Goal: Check status: Check status

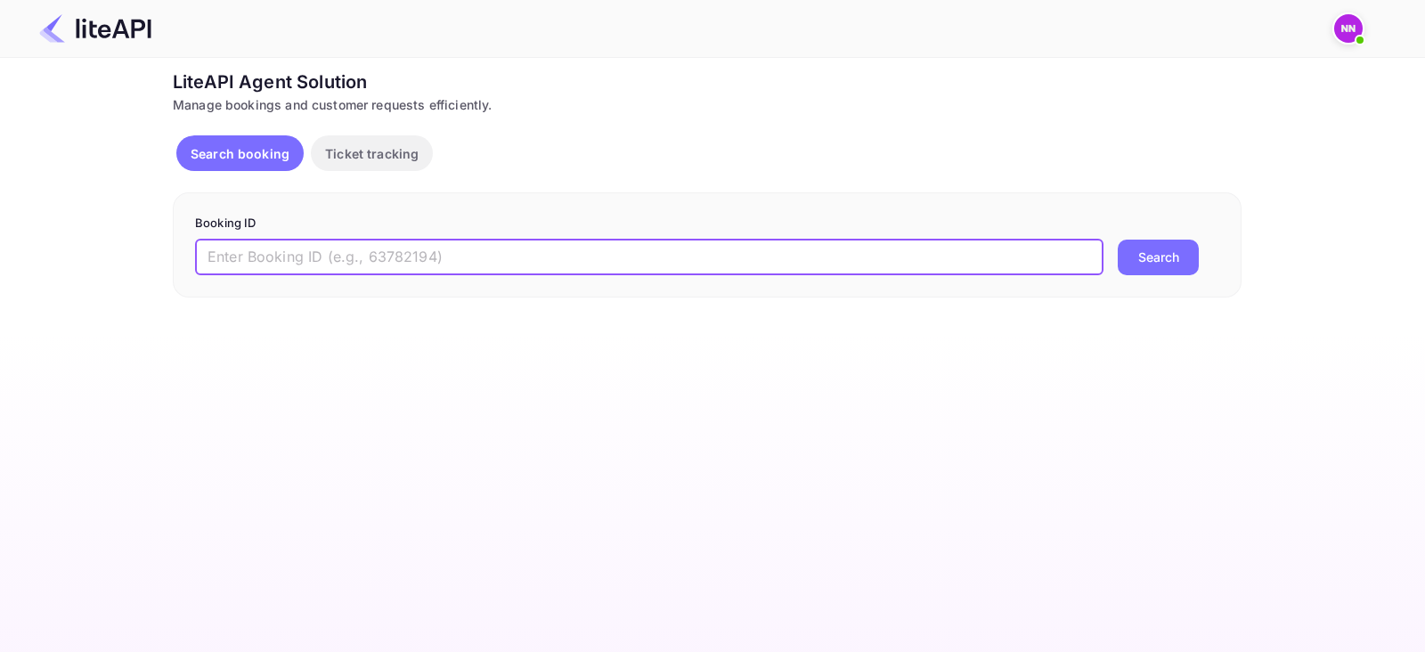
click at [501, 259] on input "text" at bounding box center [649, 258] width 908 height 36
paste input "5523351"
type input "5523351"
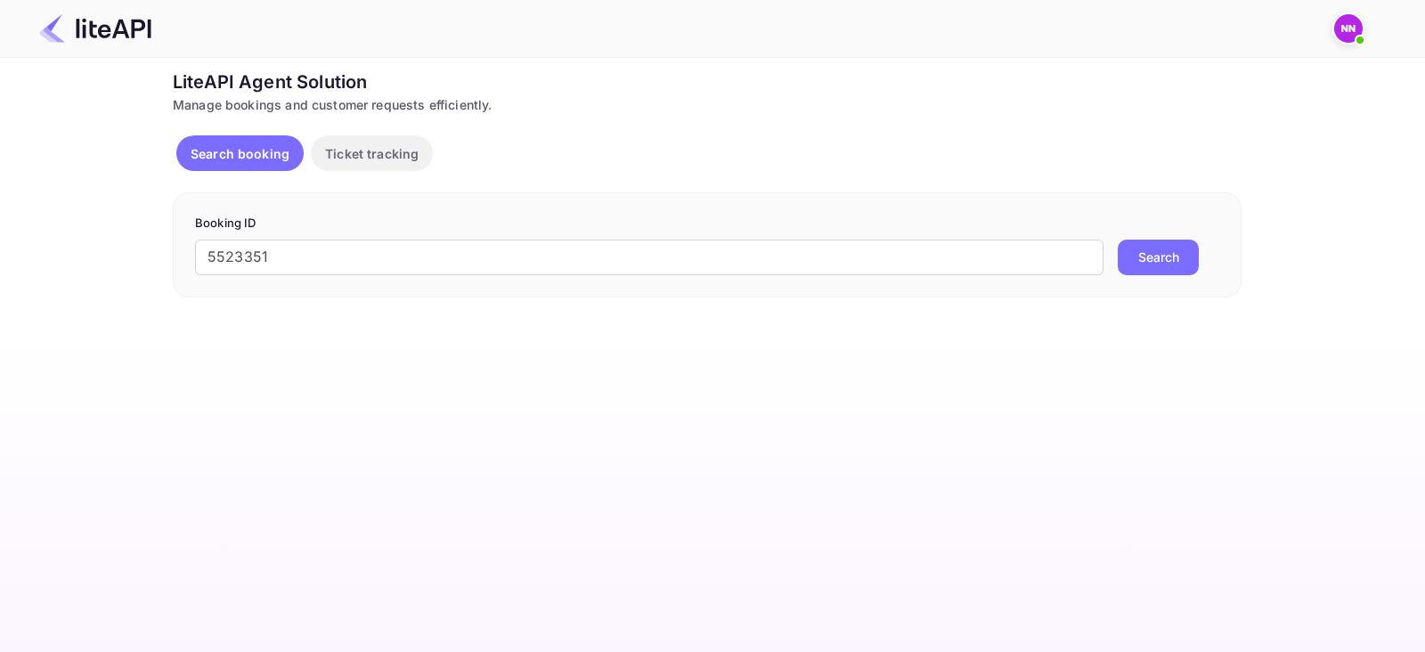
click at [1170, 264] on button "Search" at bounding box center [1158, 258] width 81 height 36
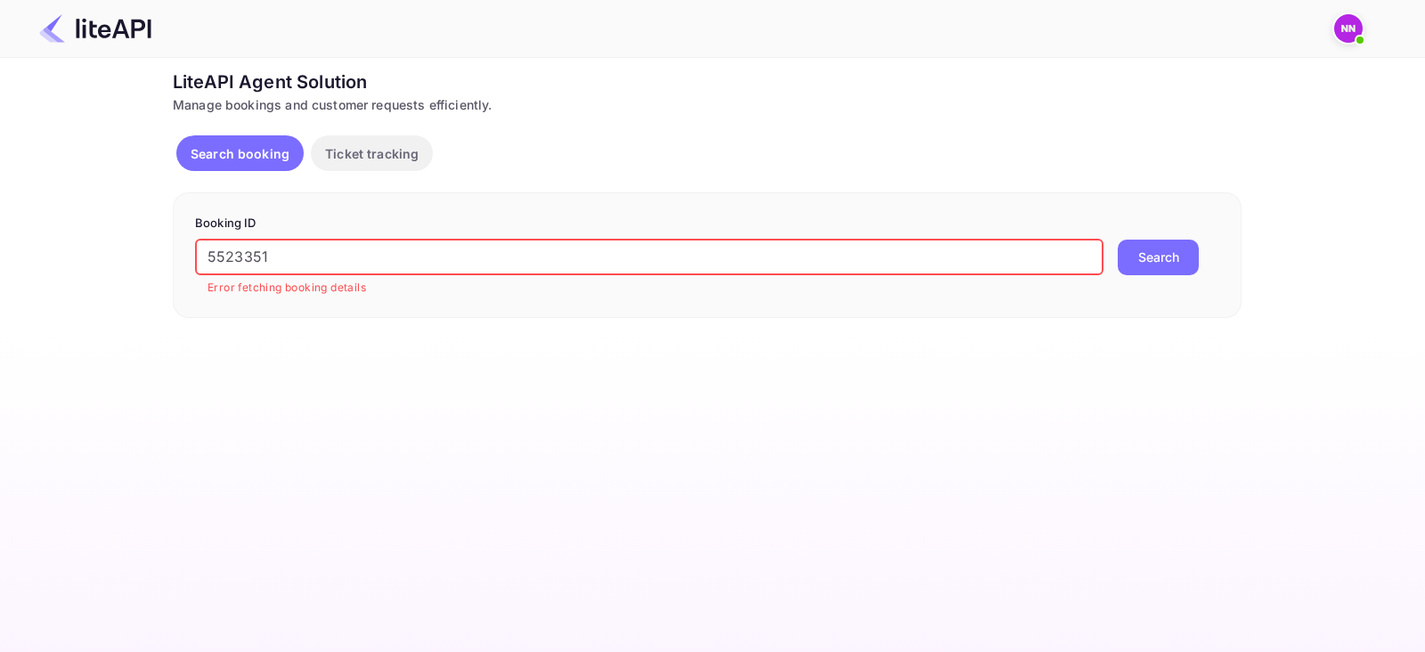
click at [397, 255] on input "5523351" at bounding box center [649, 258] width 908 height 36
click at [1149, 258] on button "Search" at bounding box center [1158, 258] width 81 height 36
click at [1164, 260] on button "Search" at bounding box center [1158, 258] width 81 height 36
click at [748, 259] on input "5523351" at bounding box center [649, 258] width 908 height 36
click at [961, 258] on input "5523351" at bounding box center [649, 258] width 908 height 36
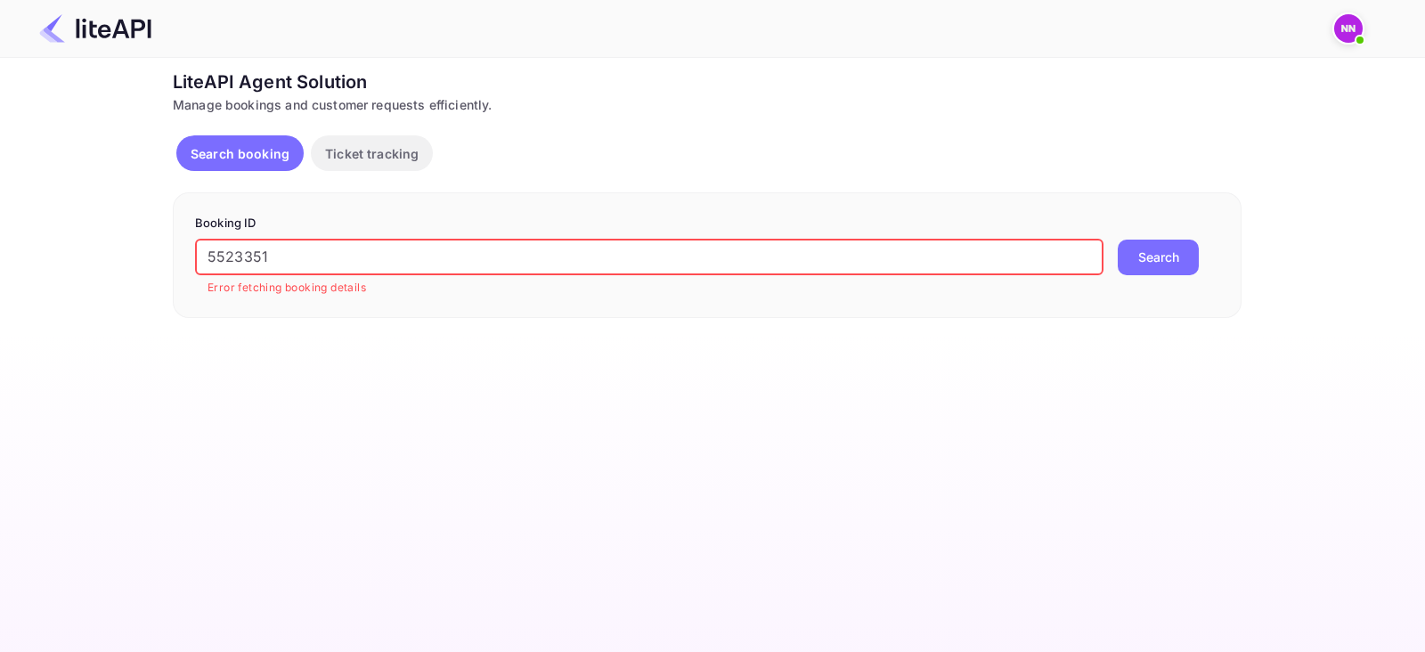
click at [1160, 258] on button "Search" at bounding box center [1158, 258] width 81 height 36
click at [611, 246] on input "5523351" at bounding box center [649, 258] width 908 height 36
click at [611, 250] on input "5523351" at bounding box center [649, 258] width 908 height 36
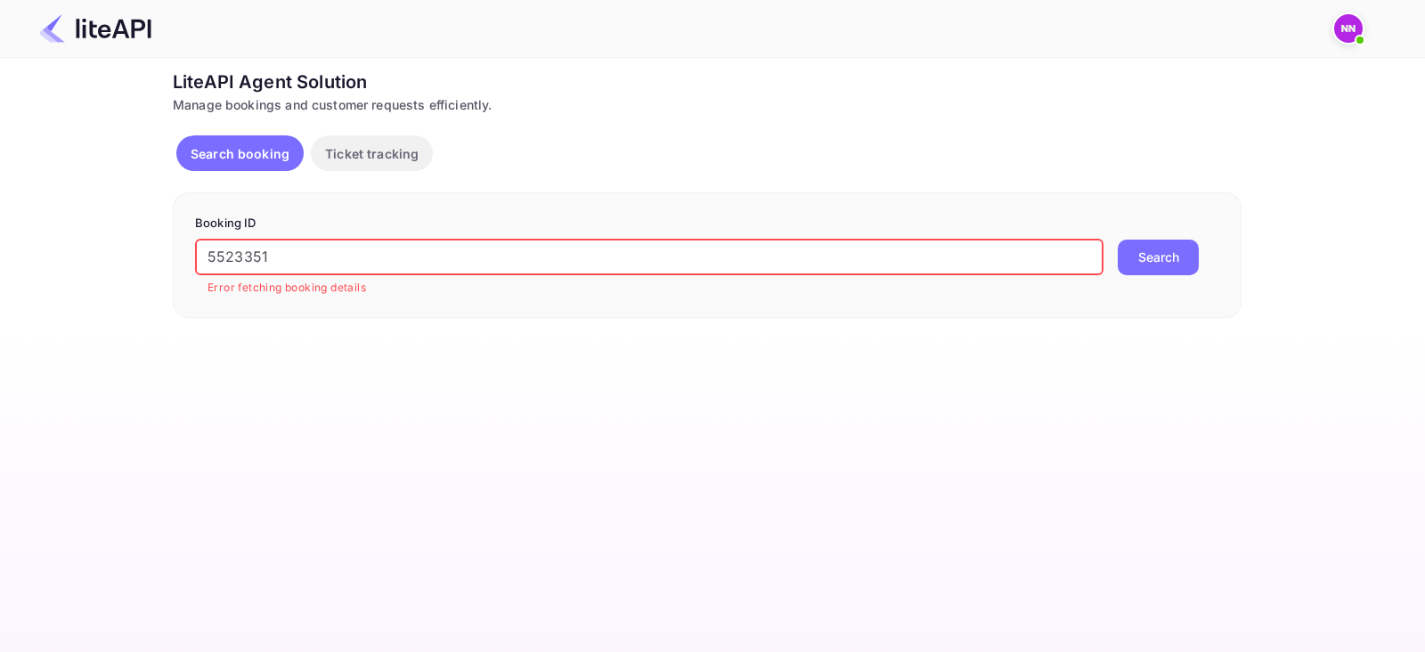
click at [611, 250] on input "5523351" at bounding box center [649, 258] width 908 height 36
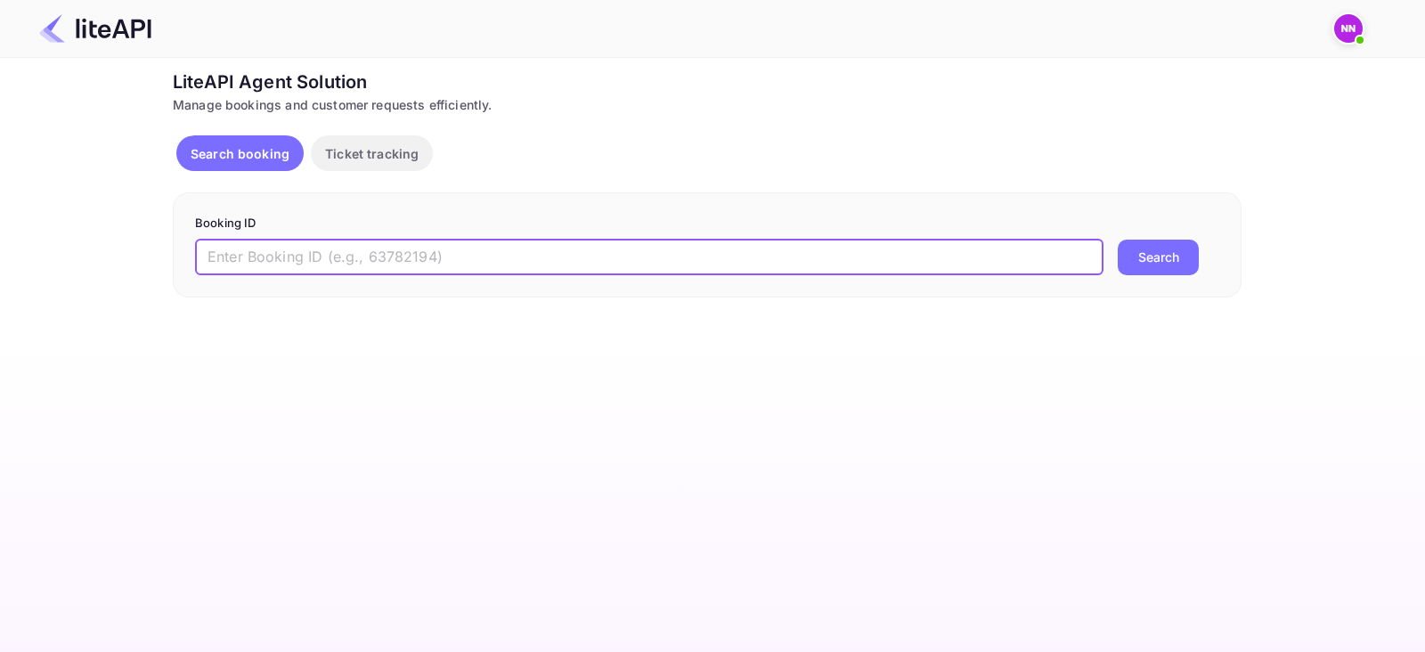
click at [471, 254] on input "text" at bounding box center [649, 258] width 908 height 36
paste input "5523351"
type input "5523351"
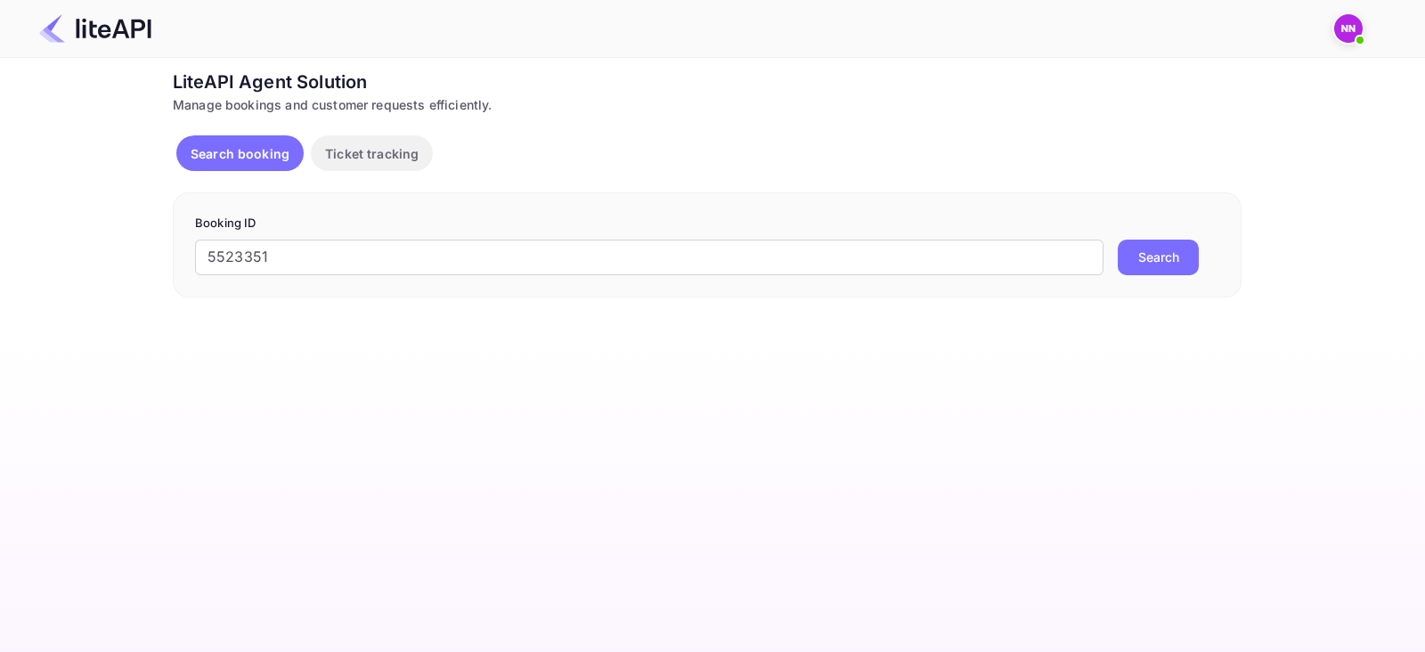
click at [1176, 262] on button "Search" at bounding box center [1158, 258] width 81 height 36
click at [374, 144] on p "Ticket tracking" at bounding box center [372, 153] width 94 height 19
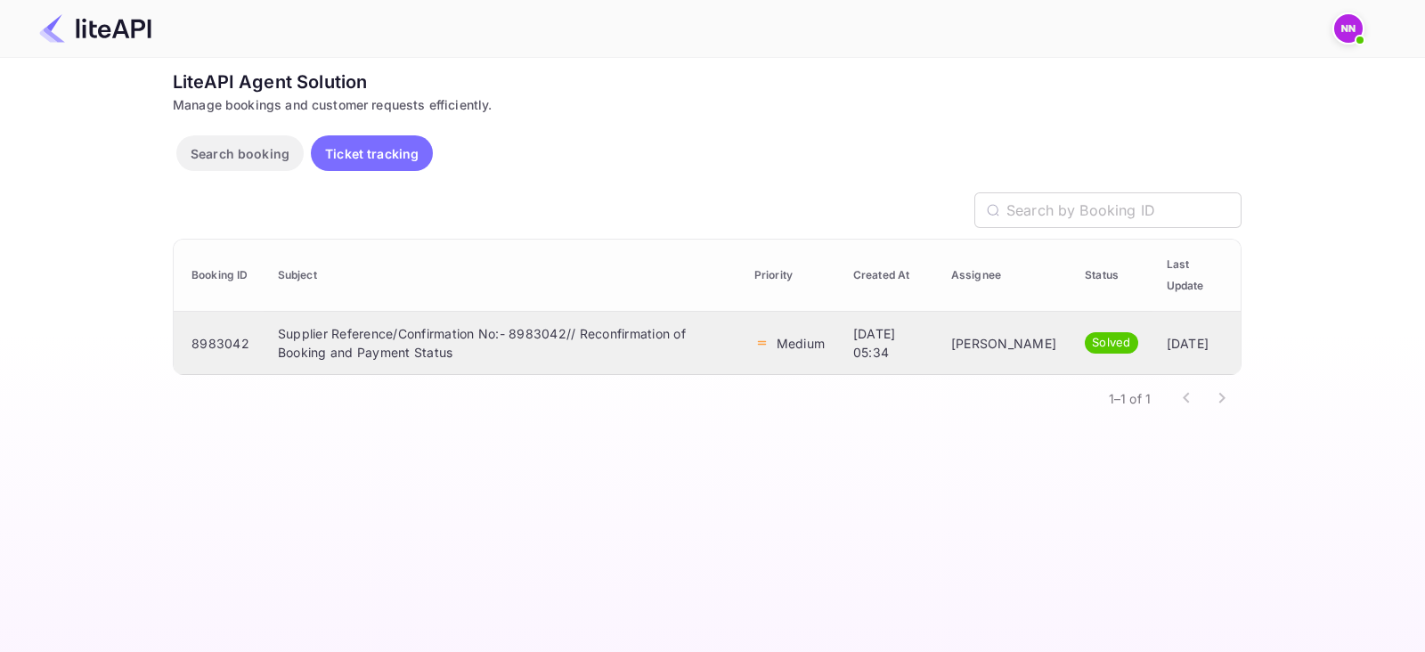
click at [487, 363] on td "Supplier Reference/Confirmation No:- 8983042// Reconfirmation of Booking and Pa…" at bounding box center [502, 343] width 476 height 63
click at [1351, 30] on div at bounding box center [1351, 28] width 39 height 32
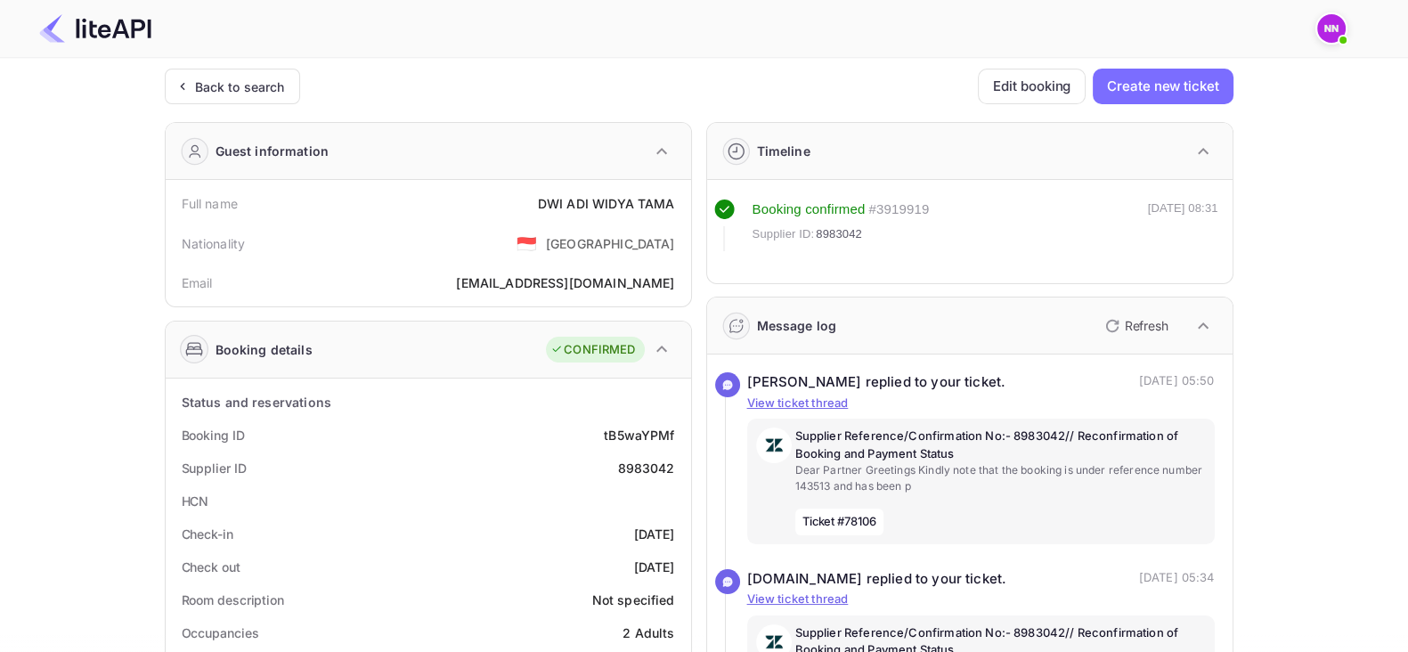
click at [1331, 27] on img at bounding box center [1331, 28] width 28 height 28
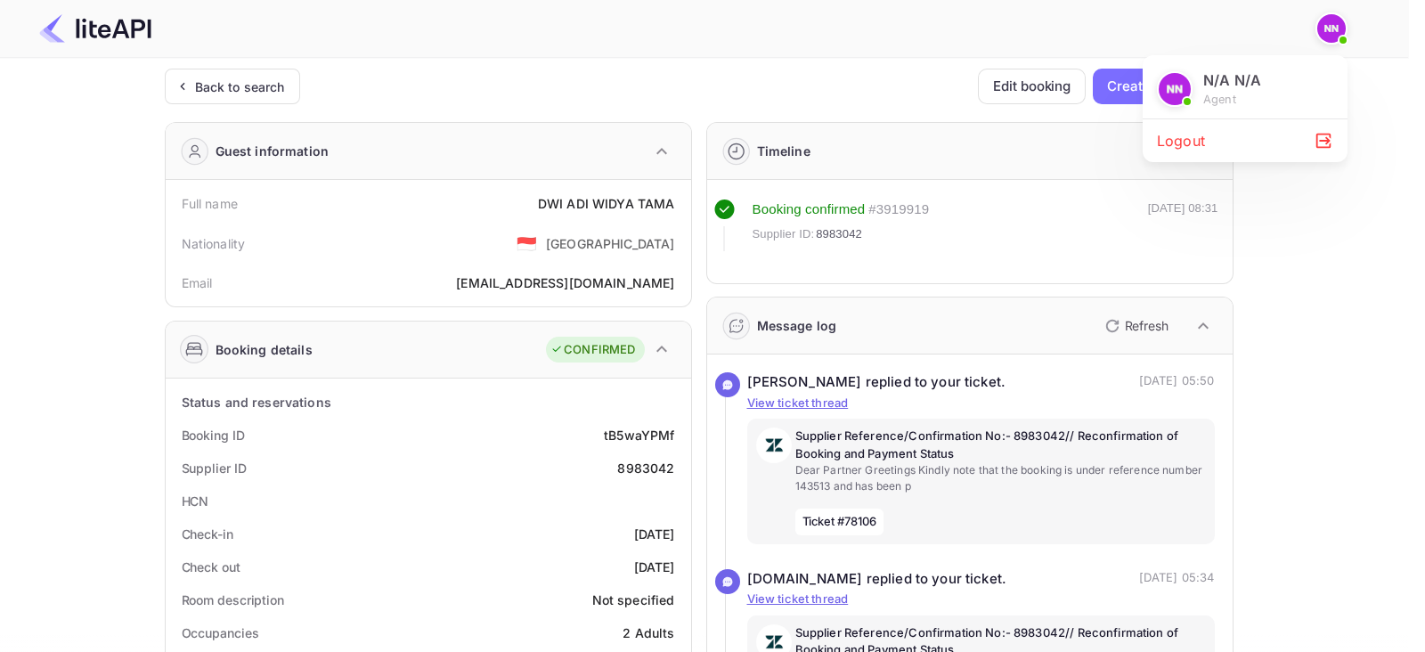
click at [1327, 134] on icon at bounding box center [1323, 141] width 15 height 15
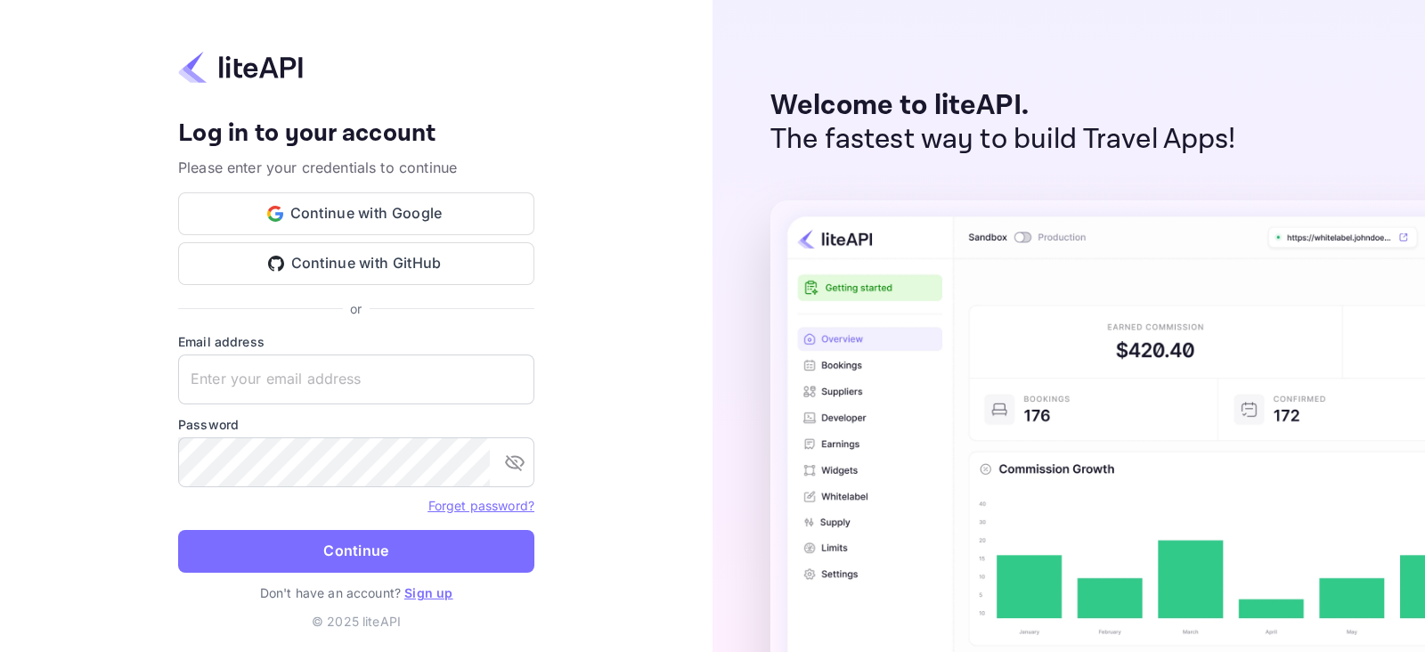
type input "zen.abddin@tbo.com"
click at [518, 465] on icon "toggle password visibility" at bounding box center [514, 462] width 21 height 21
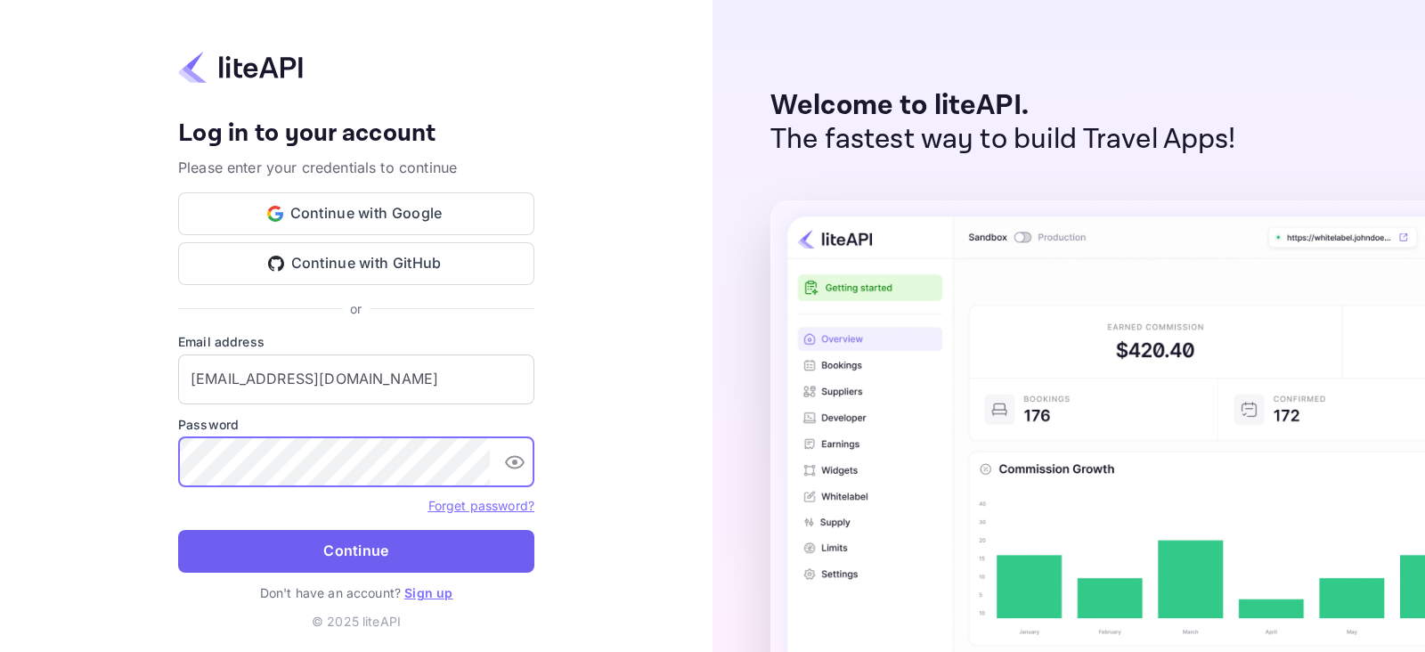
click at [361, 558] on button "Continue" at bounding box center [356, 551] width 356 height 43
